Goal: Task Accomplishment & Management: Manage account settings

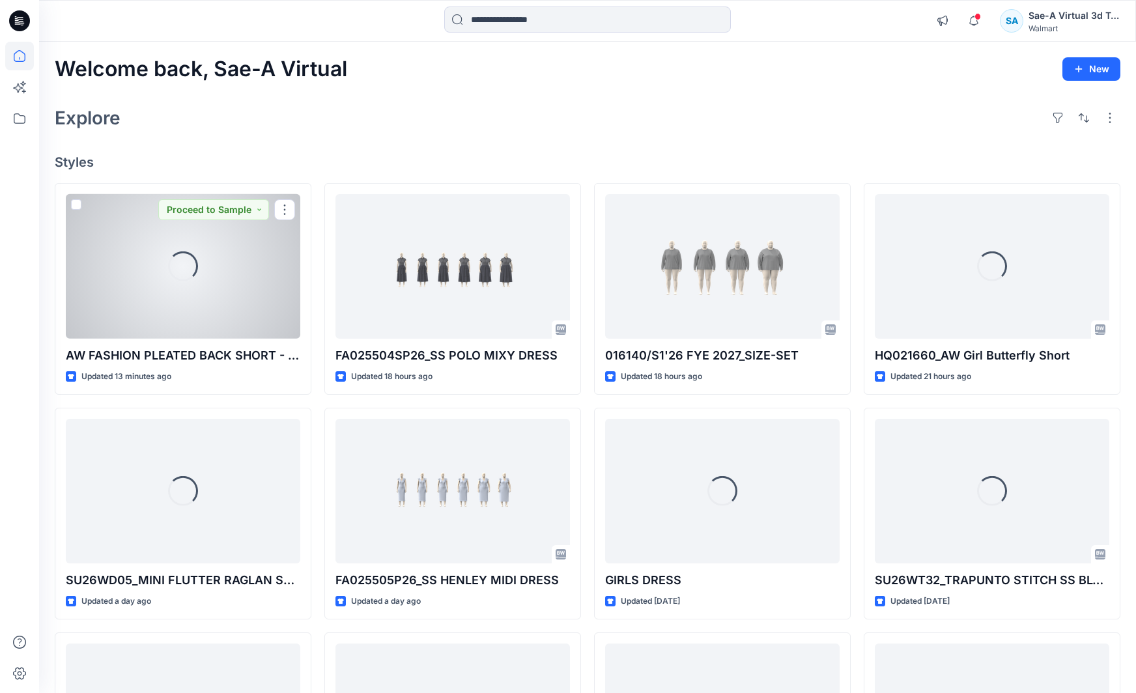
click at [205, 305] on div "Loading..." at bounding box center [183, 266] width 234 height 145
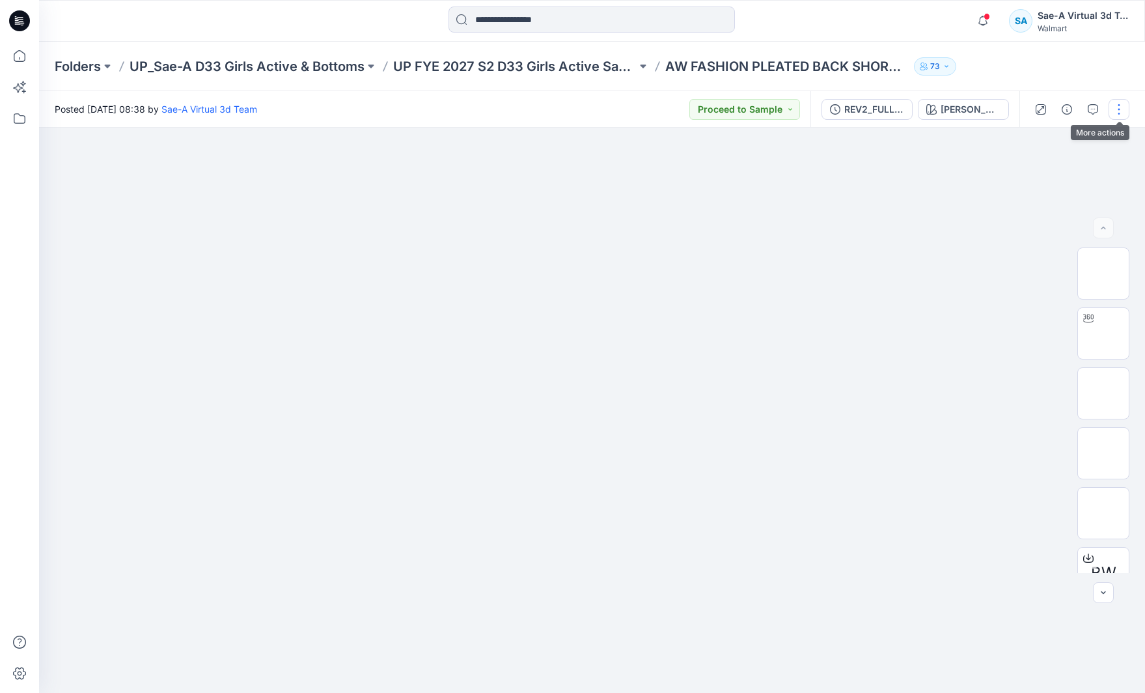
click at [1121, 111] on button "button" at bounding box center [1119, 109] width 21 height 21
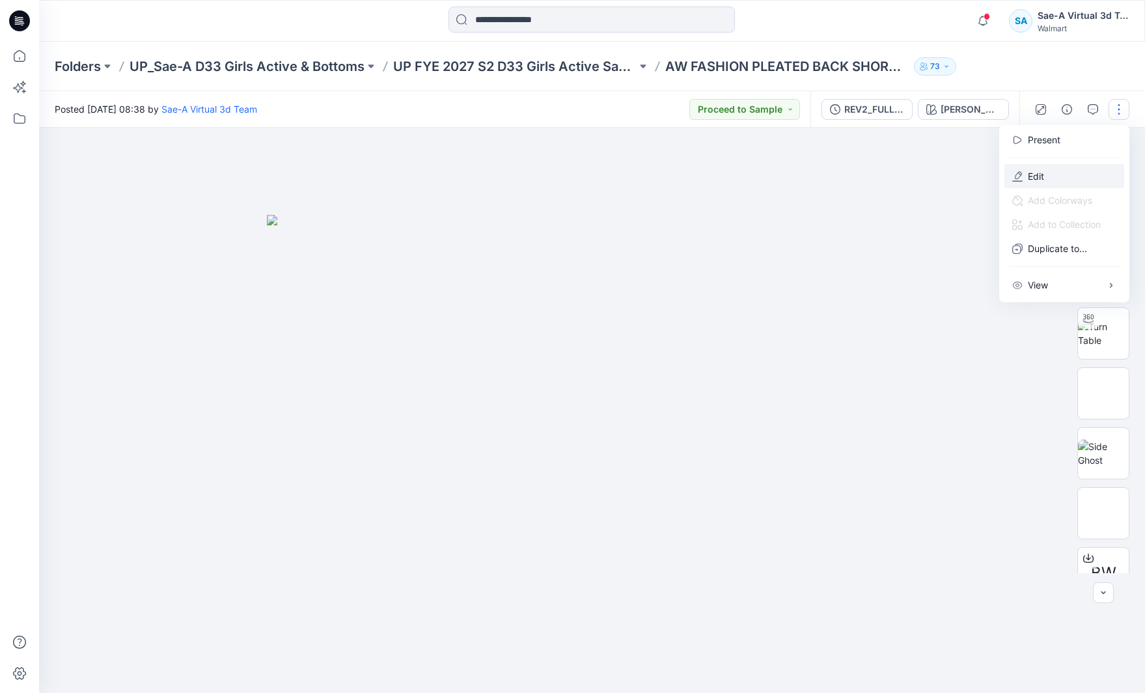
click at [1070, 175] on button "Edit" at bounding box center [1065, 176] width 120 height 24
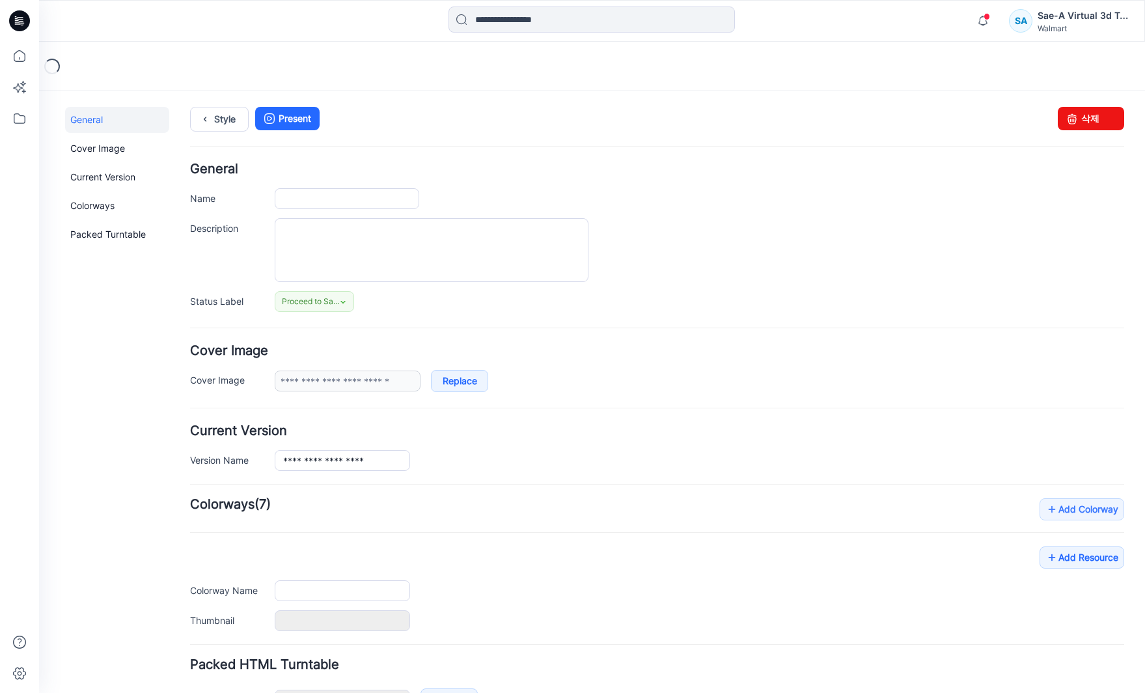
type input "**********"
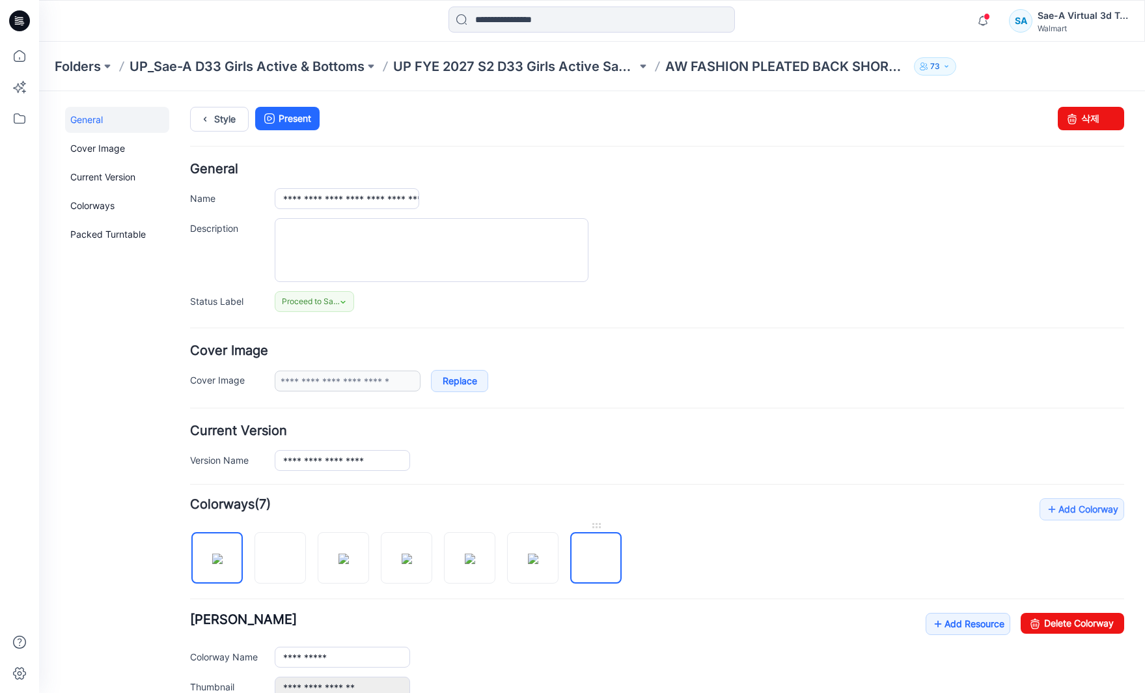
click at [596, 559] on img at bounding box center [596, 559] width 0 height 0
click at [283, 656] on input "**********" at bounding box center [342, 657] width 135 height 21
type input "**********"
click at [501, 638] on div "**********" at bounding box center [657, 655] width 934 height 85
click at [221, 126] on link "Style" at bounding box center [219, 119] width 59 height 25
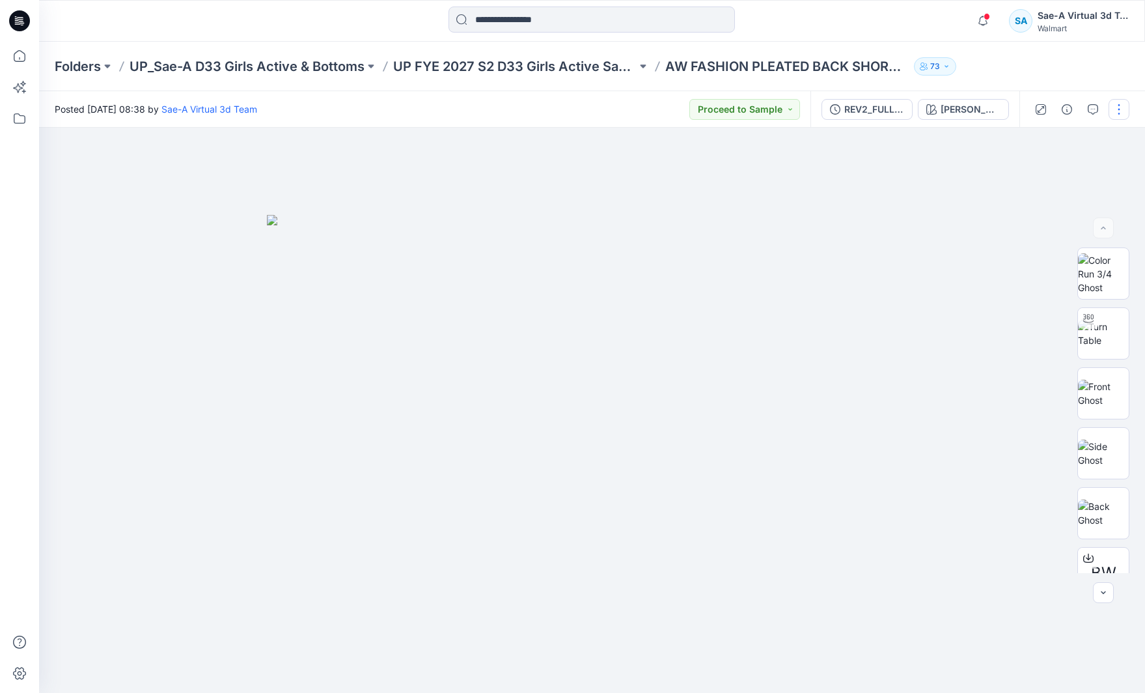
click at [1113, 107] on button "button" at bounding box center [1119, 109] width 21 height 21
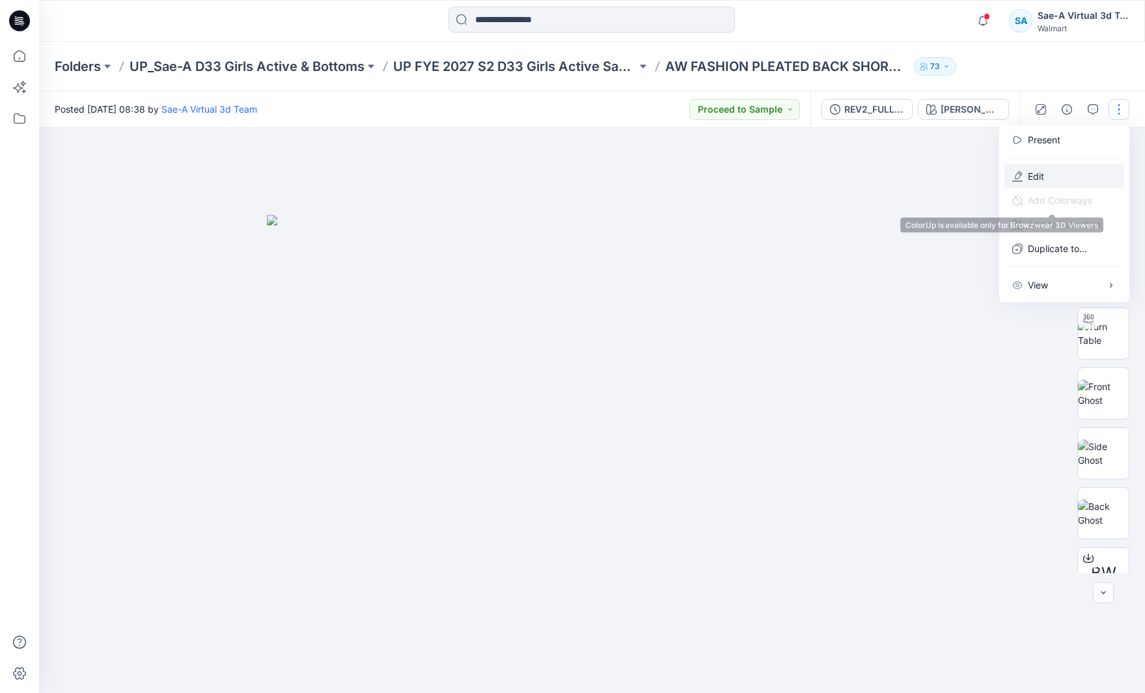
click at [1036, 188] on button "Edit" at bounding box center [1065, 176] width 120 height 24
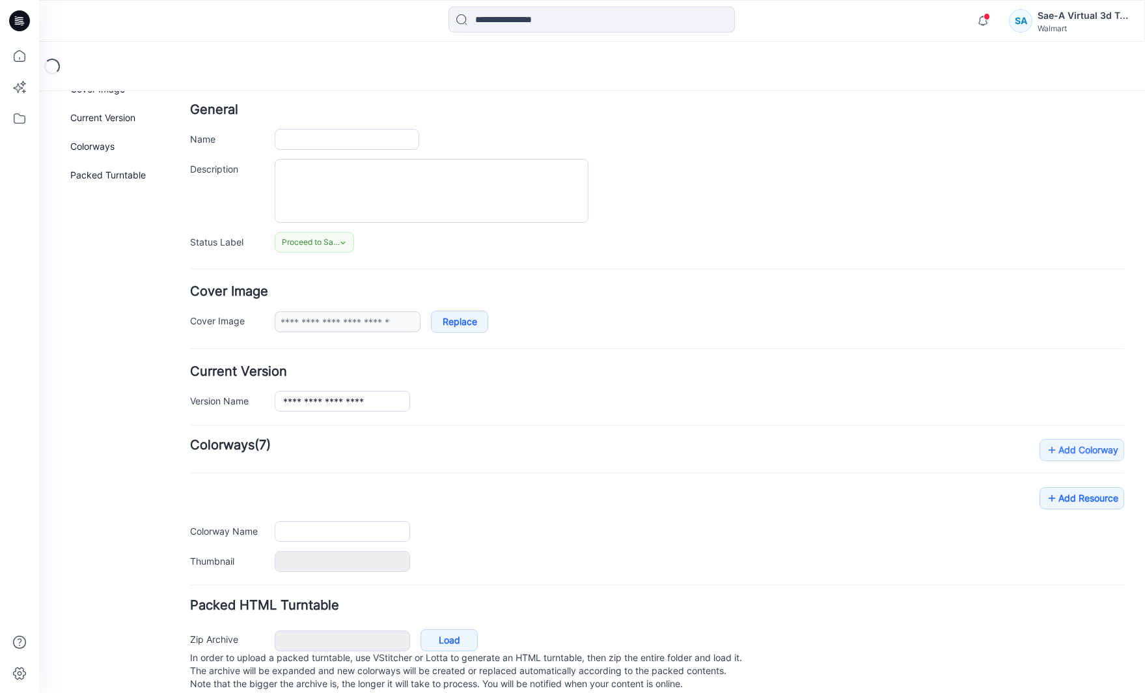
type input "**********"
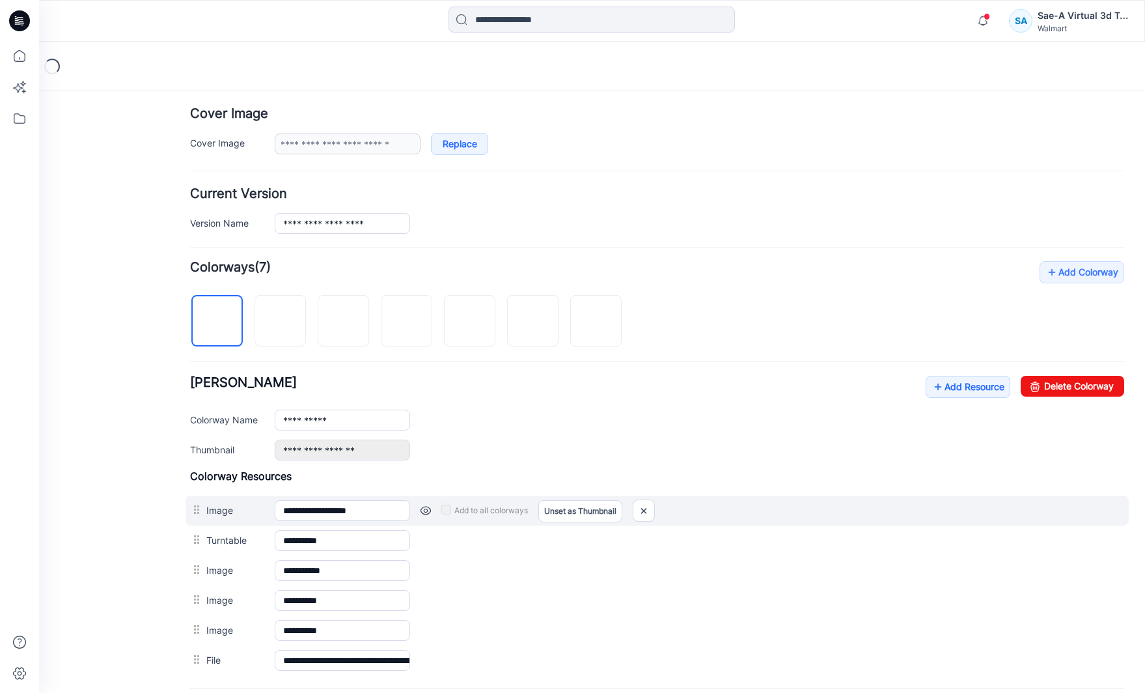
scroll to position [369, 0]
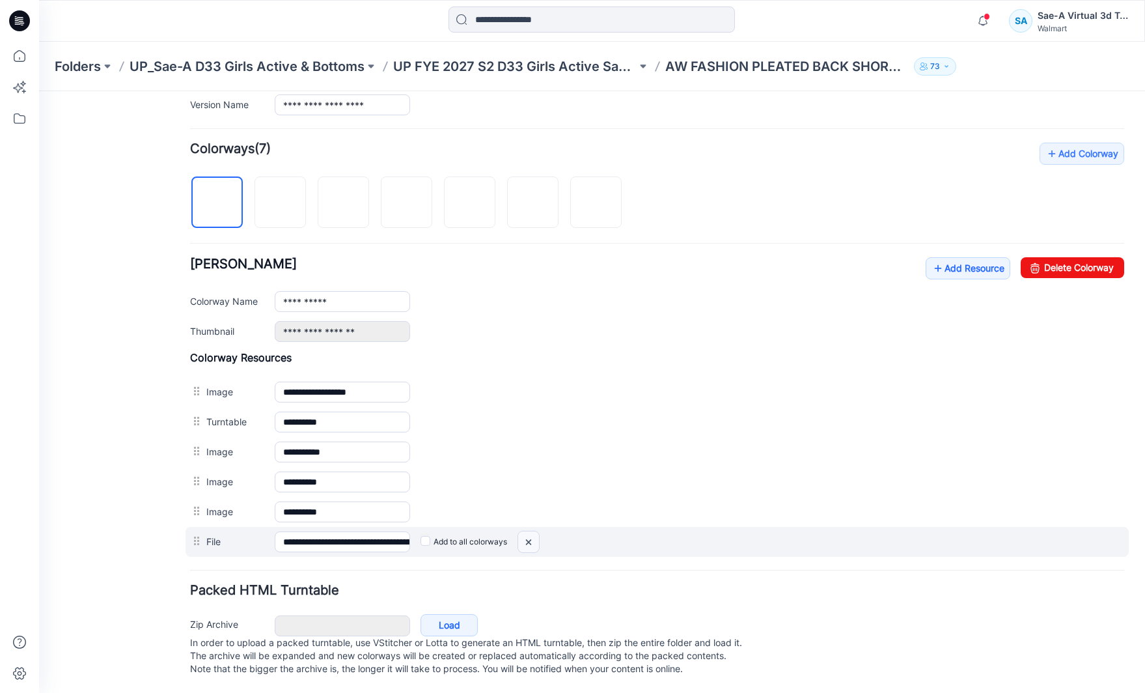
drag, startPoint x: 526, startPoint y: 527, endPoint x: 672, endPoint y: 172, distance: 383.7
click at [39, 91] on img at bounding box center [39, 91] width 0 height 0
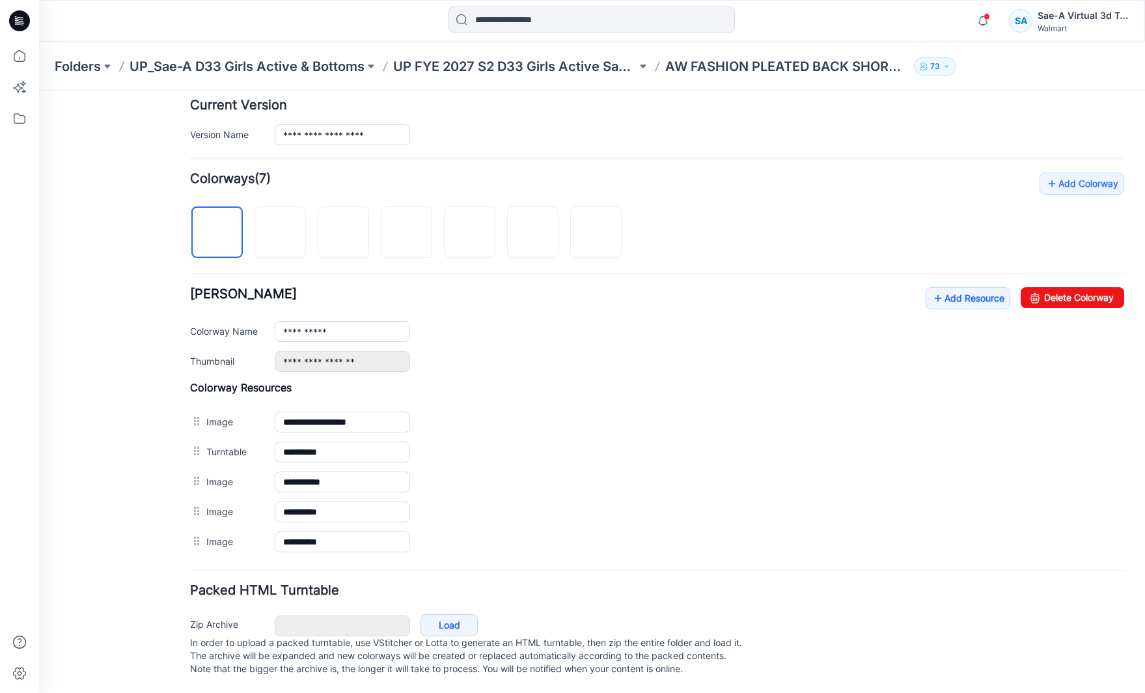
scroll to position [339, 0]
click at [938, 287] on link "Add Resource" at bounding box center [968, 298] width 85 height 22
click at [973, 287] on link "Add Resource" at bounding box center [968, 298] width 85 height 22
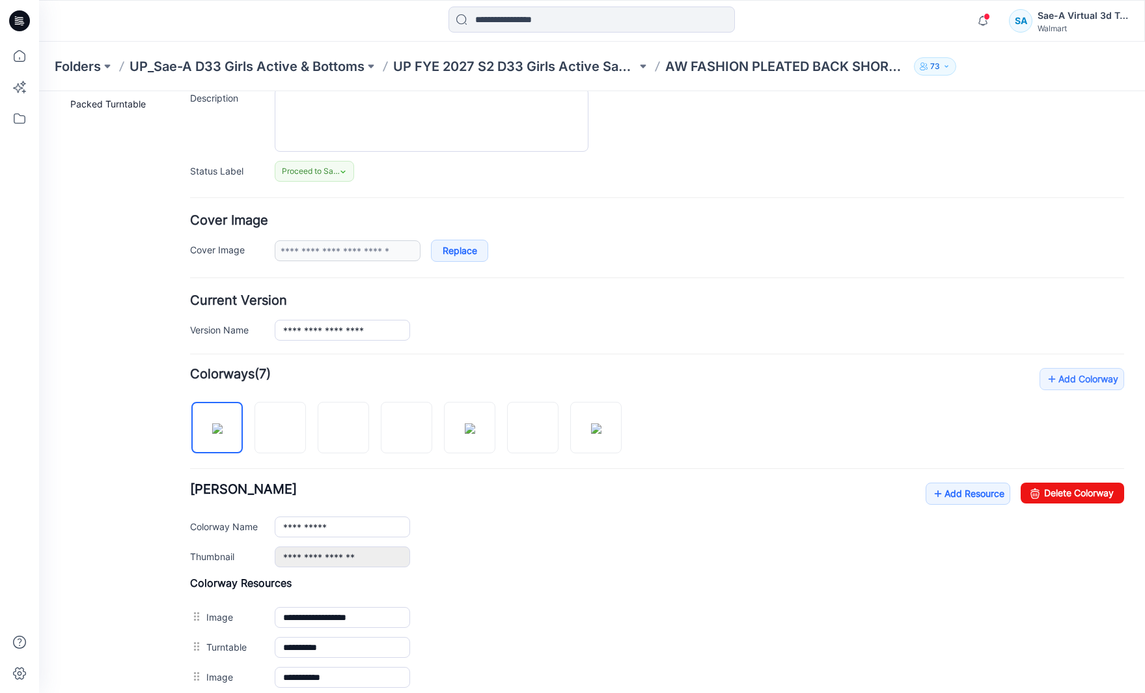
scroll to position [0, 0]
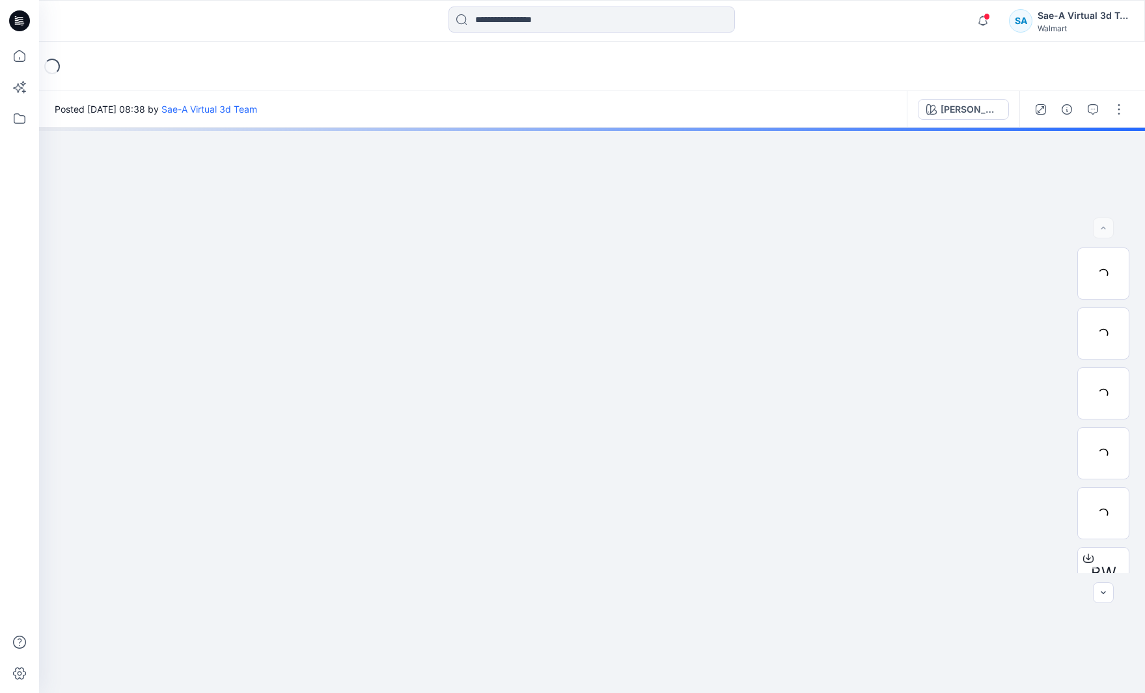
click at [18, 29] on icon at bounding box center [19, 20] width 21 height 21
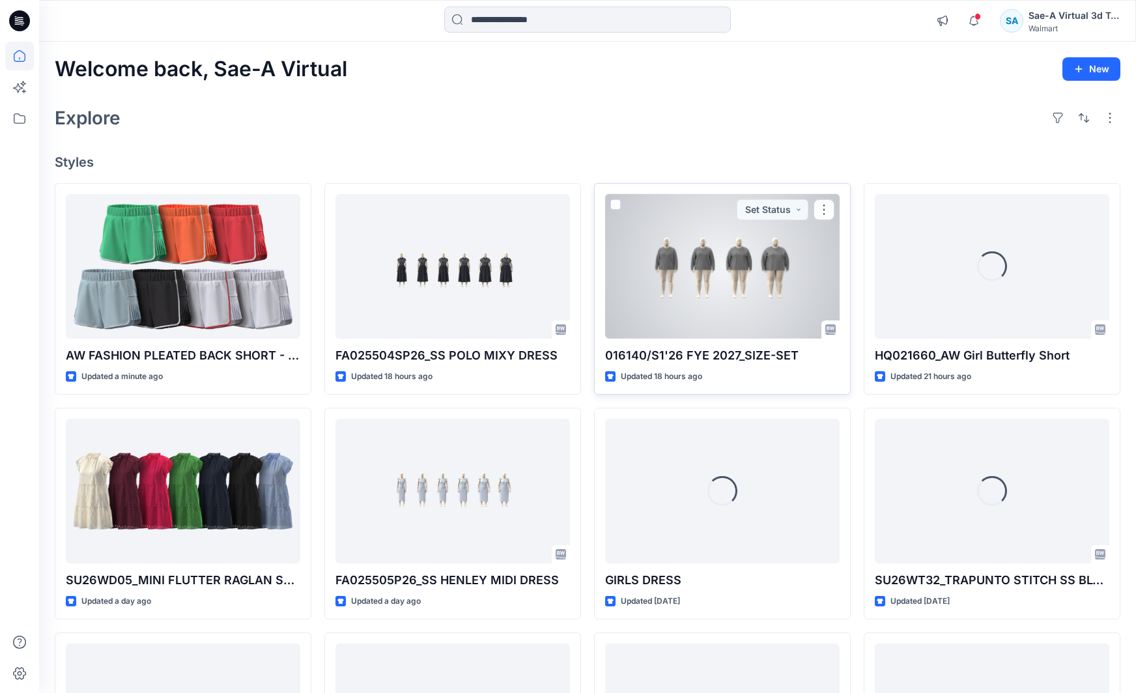
click at [691, 322] on div at bounding box center [722, 266] width 234 height 145
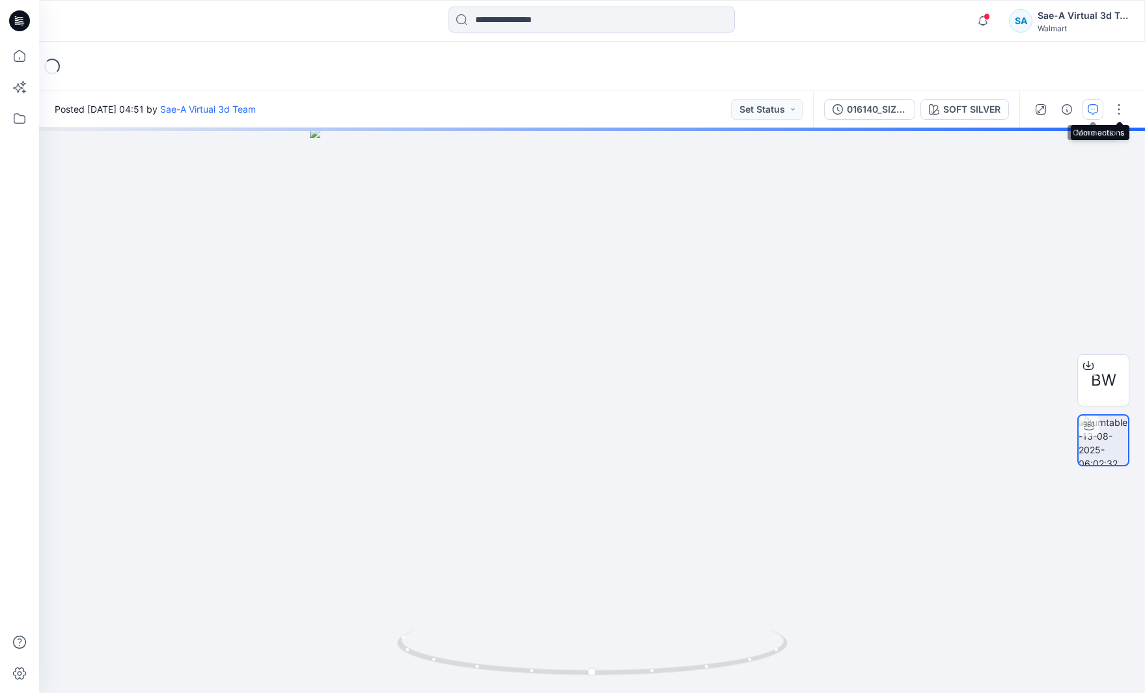
click at [1091, 113] on icon "button" at bounding box center [1093, 109] width 10 height 10
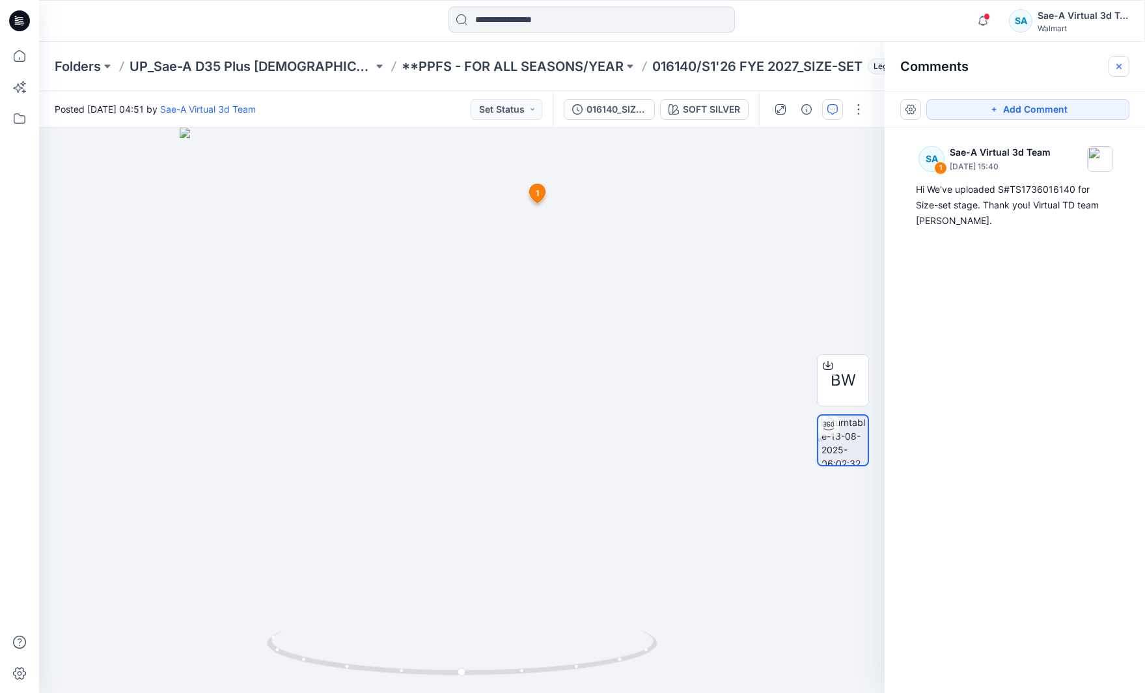
click at [1123, 62] on icon "button" at bounding box center [1119, 66] width 10 height 10
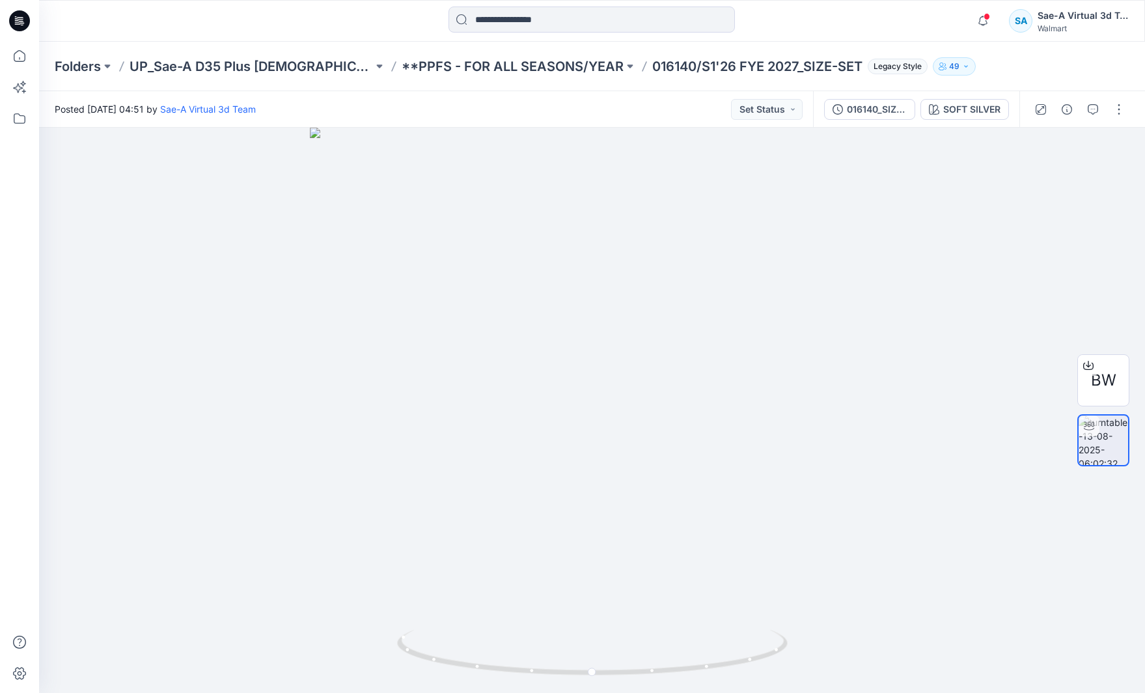
click at [25, 25] on icon at bounding box center [19, 20] width 21 height 21
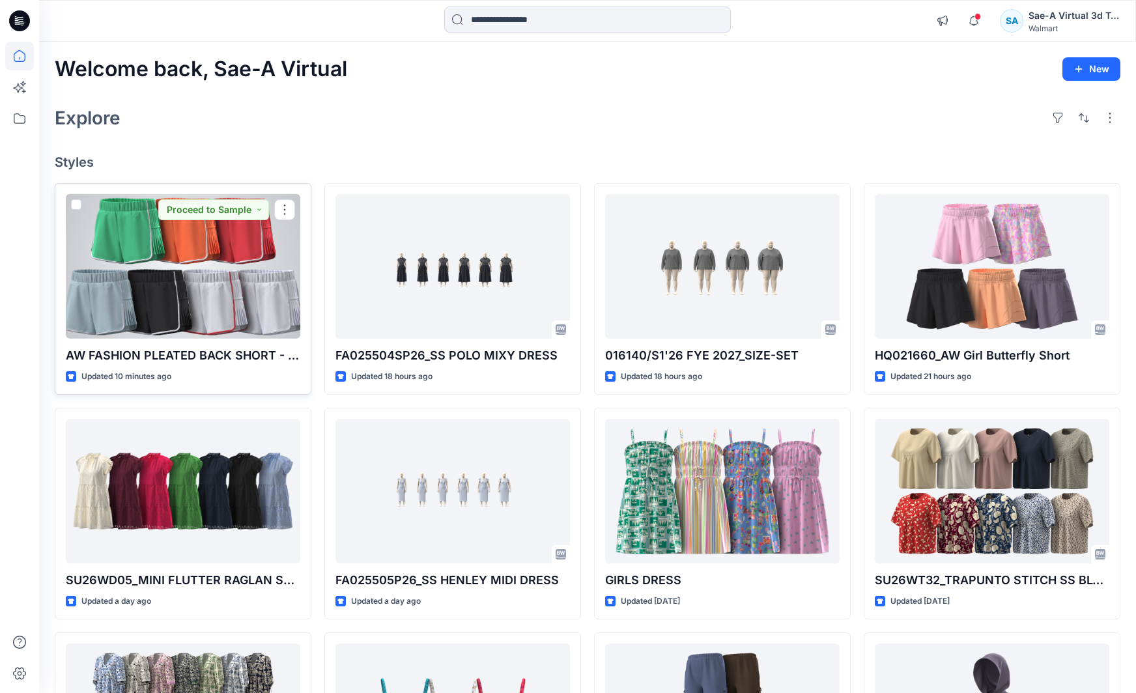
click at [234, 298] on div at bounding box center [183, 266] width 234 height 145
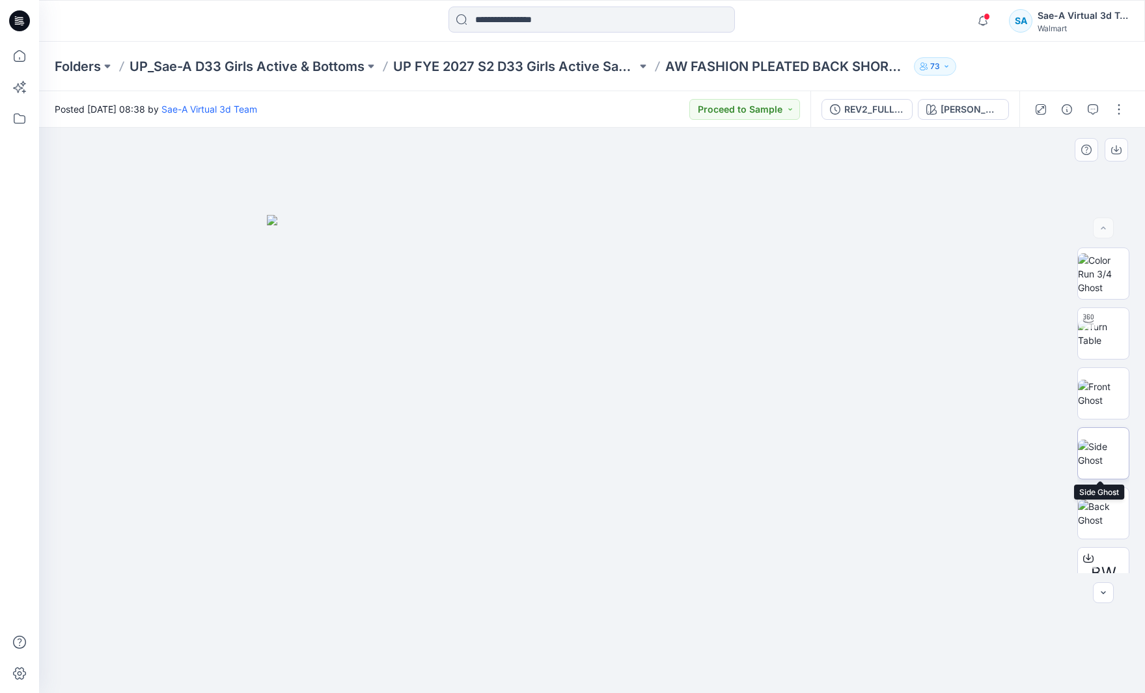
click at [1104, 448] on img at bounding box center [1103, 452] width 51 height 27
click at [1115, 341] on img at bounding box center [1103, 333] width 51 height 27
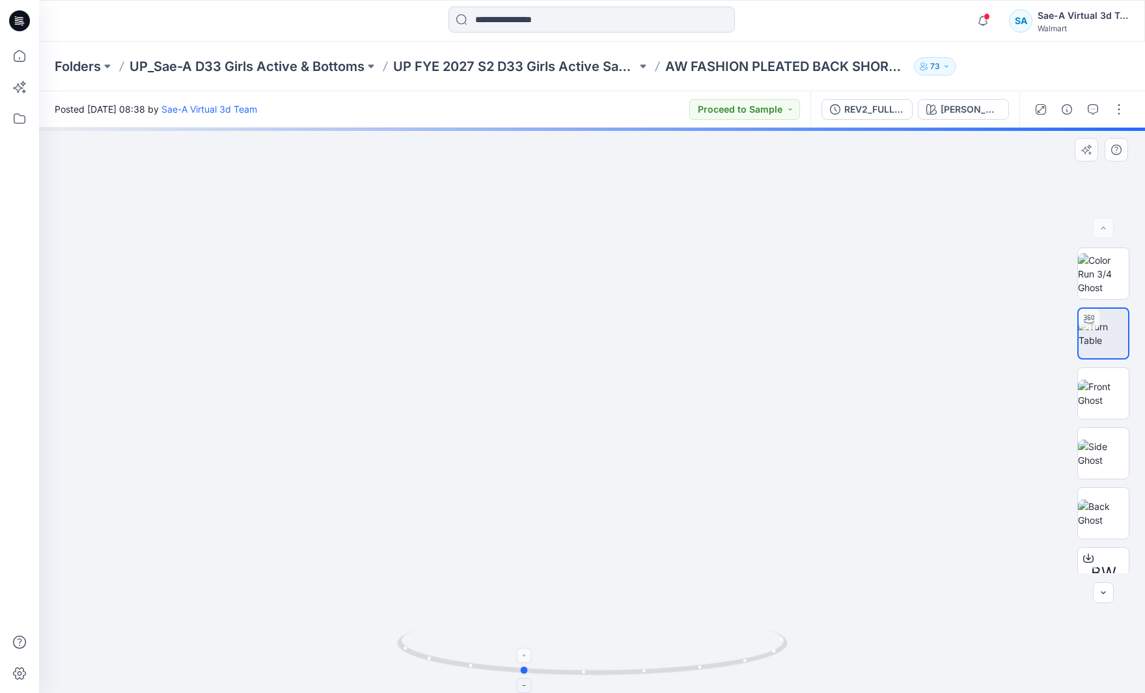
drag, startPoint x: 779, startPoint y: 660, endPoint x: 708, endPoint y: 672, distance: 71.4
click at [708, 672] on icon at bounding box center [594, 654] width 394 height 49
drag, startPoint x: 607, startPoint y: 563, endPoint x: 644, endPoint y: 325, distance: 241.1
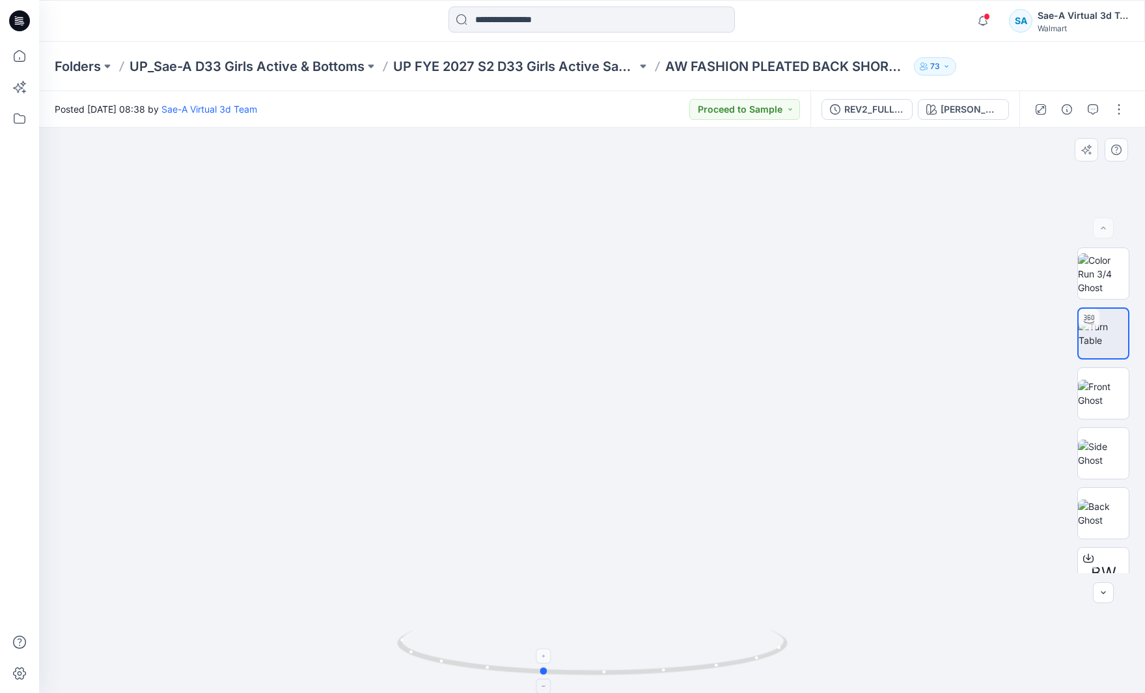
drag, startPoint x: 721, startPoint y: 658, endPoint x: 741, endPoint y: 656, distance: 20.4
click at [741, 656] on icon at bounding box center [594, 654] width 394 height 49
click at [964, 107] on div "[PERSON_NAME]" at bounding box center [971, 109] width 60 height 14
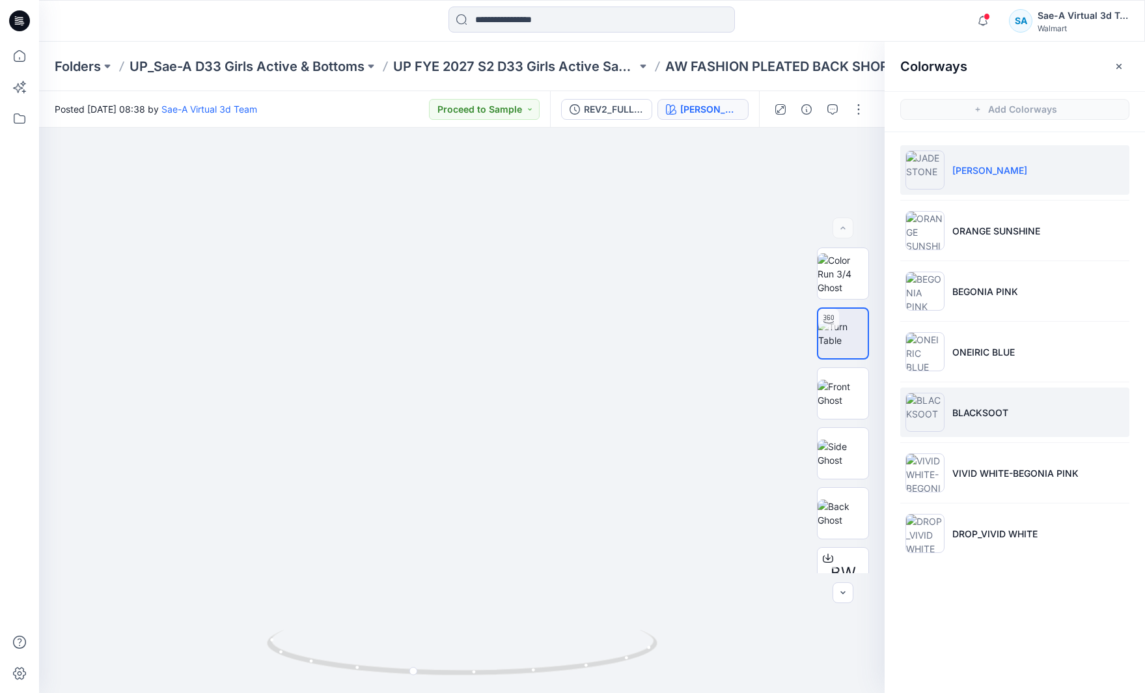
click at [1012, 420] on li "BLACKSOOT" at bounding box center [1014, 411] width 229 height 49
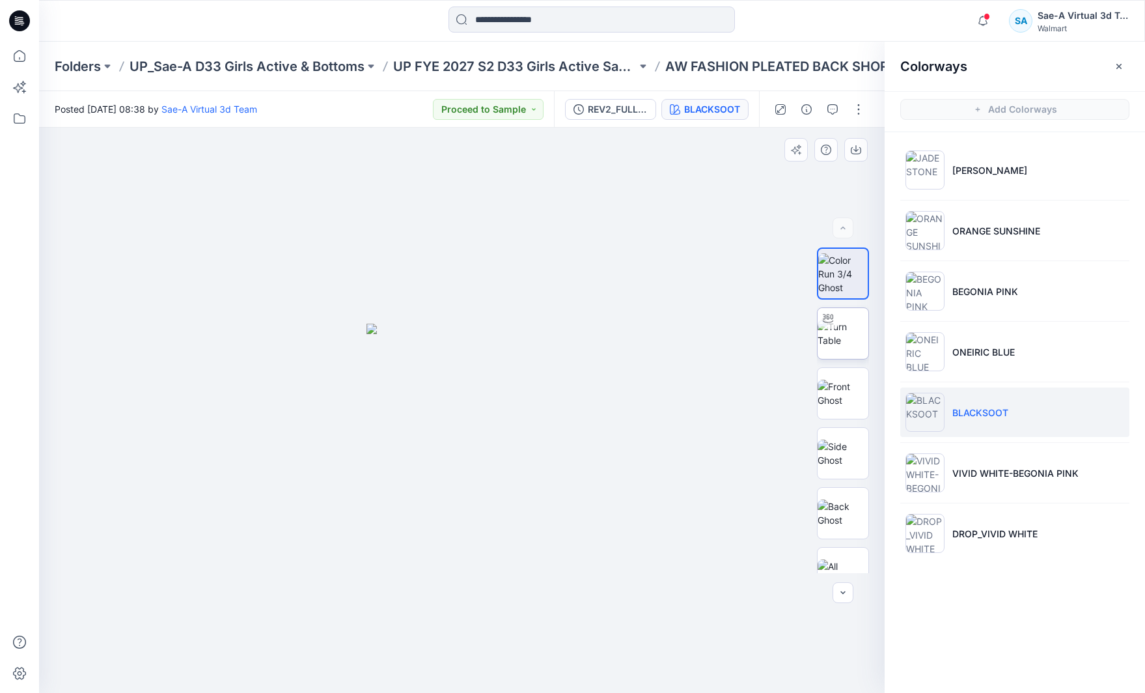
click at [829, 346] on img at bounding box center [843, 333] width 51 height 27
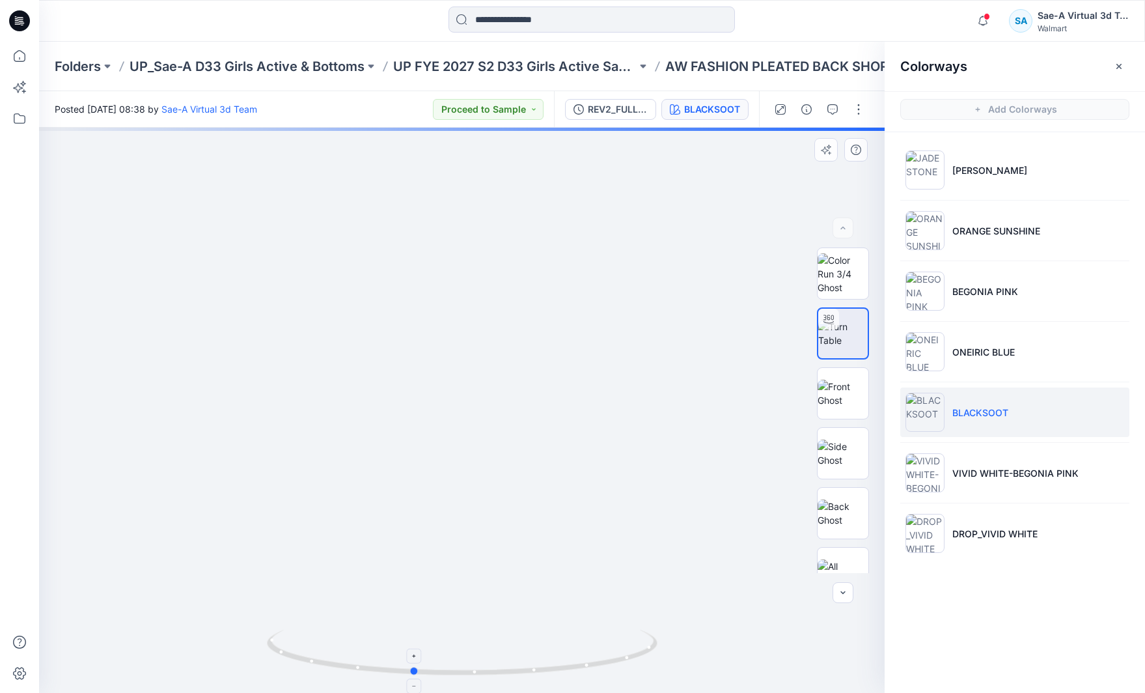
drag, startPoint x: 642, startPoint y: 657, endPoint x: 590, endPoint y: 672, distance: 54.2
click at [590, 672] on icon at bounding box center [464, 654] width 394 height 49
drag, startPoint x: 607, startPoint y: 519, endPoint x: 594, endPoint y: 221, distance: 297.8
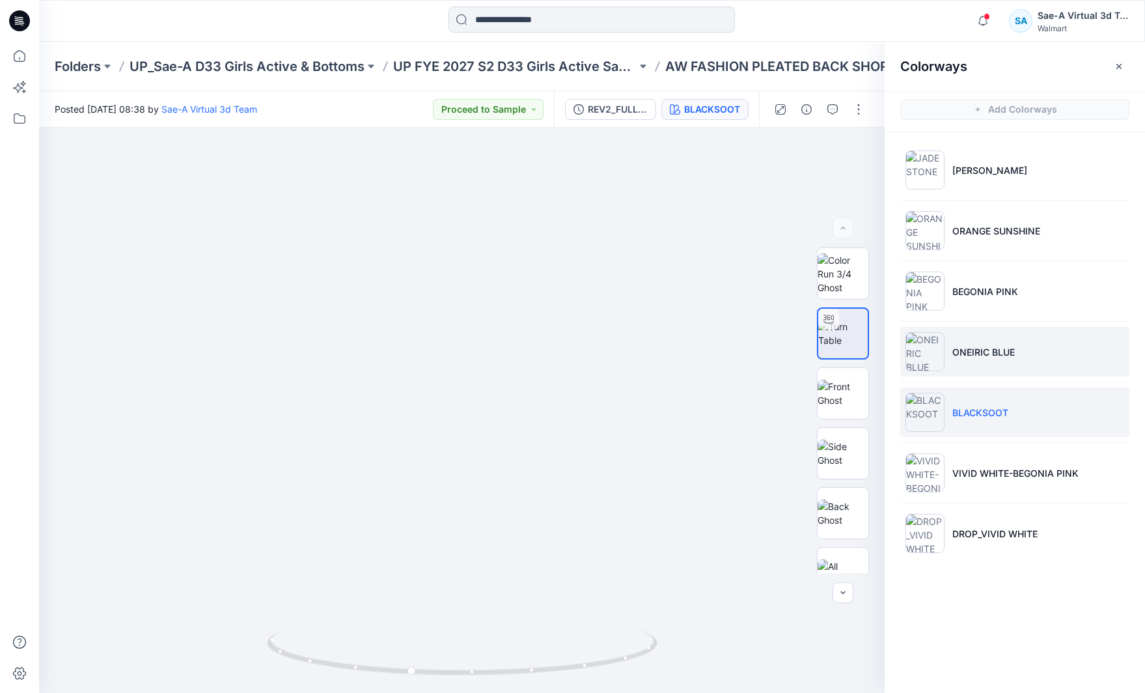
click at [1030, 363] on li "ONEIRIC BLUE" at bounding box center [1014, 351] width 229 height 49
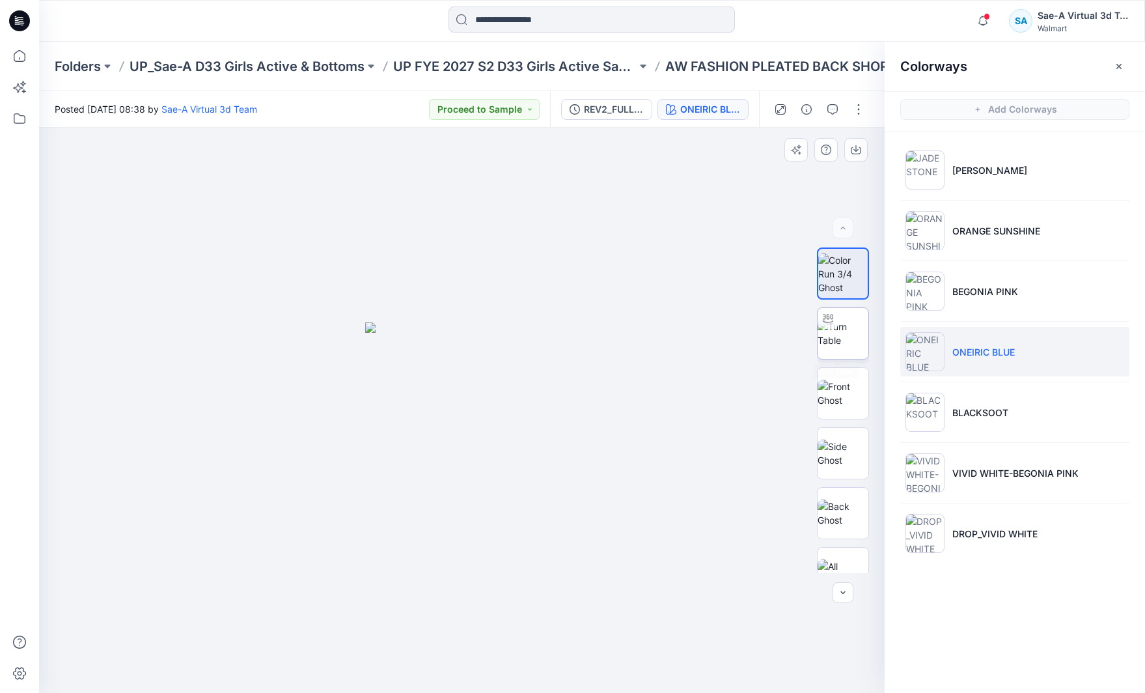
click at [826, 337] on img at bounding box center [843, 333] width 51 height 27
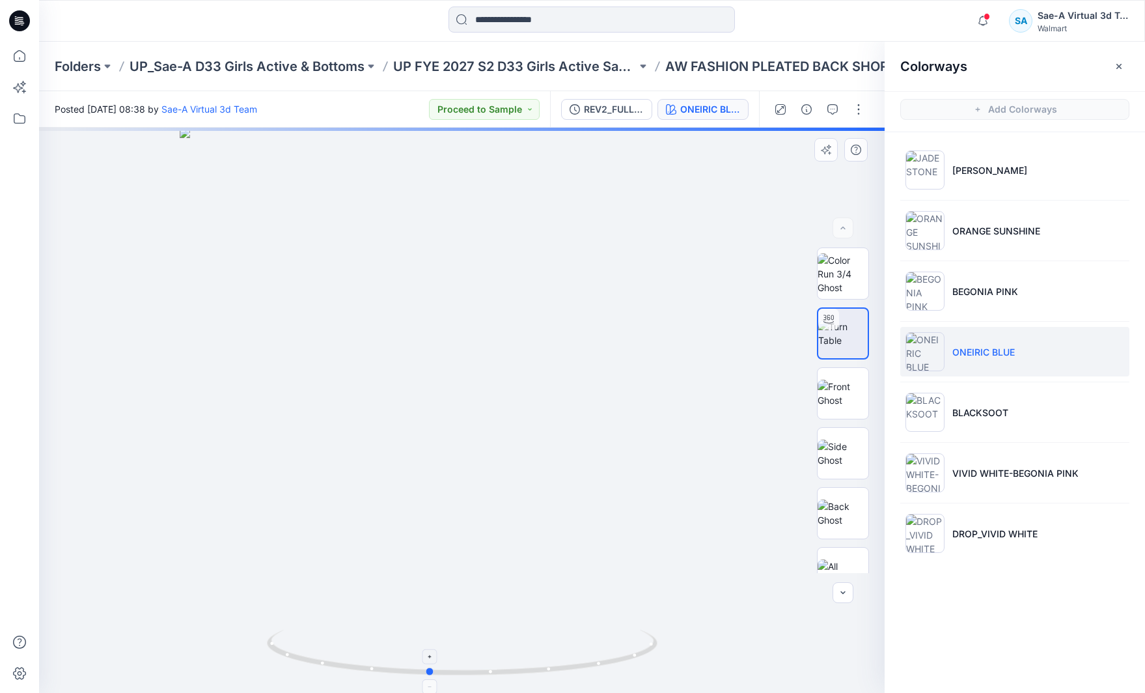
drag, startPoint x: 609, startPoint y: 652, endPoint x: 572, endPoint y: 662, distance: 37.7
click at [572, 662] on icon at bounding box center [464, 654] width 394 height 49
drag, startPoint x: 514, startPoint y: 636, endPoint x: 513, endPoint y: 310, distance: 326.2
click at [513, 312] on div at bounding box center [462, 410] width 846 height 565
drag, startPoint x: 552, startPoint y: 456, endPoint x: 541, endPoint y: 194, distance: 262.6
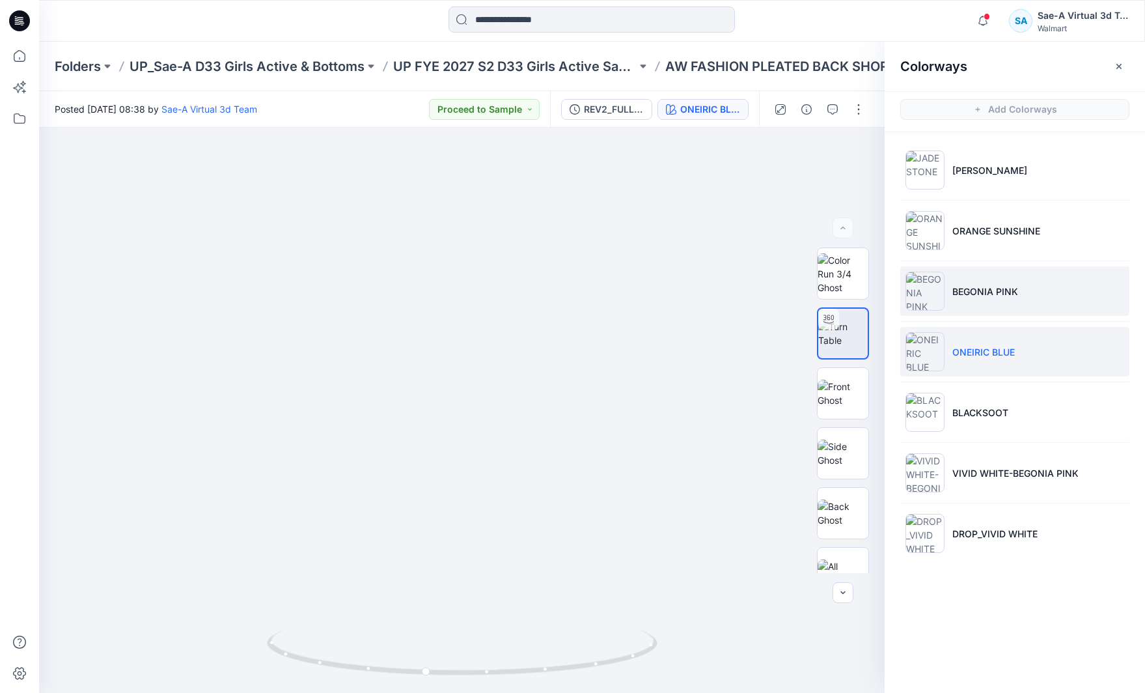
click at [978, 291] on p "BEGONIA PINK" at bounding box center [986, 292] width 66 height 14
